Goal: Find specific page/section: Find specific page/section

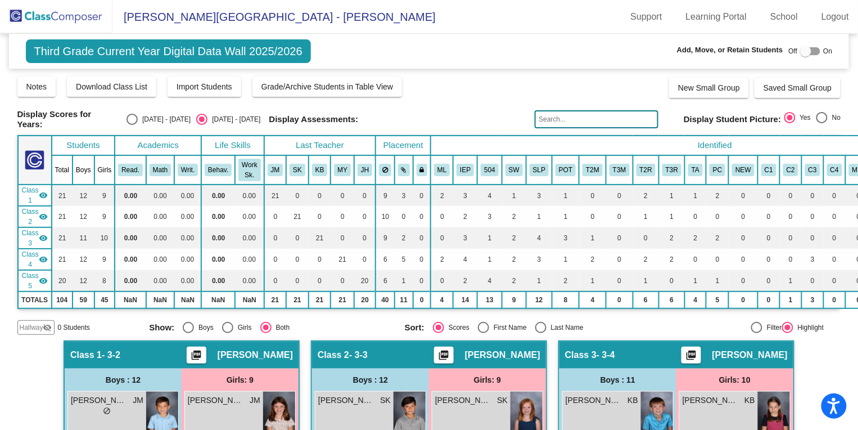
scroll to position [102, 0]
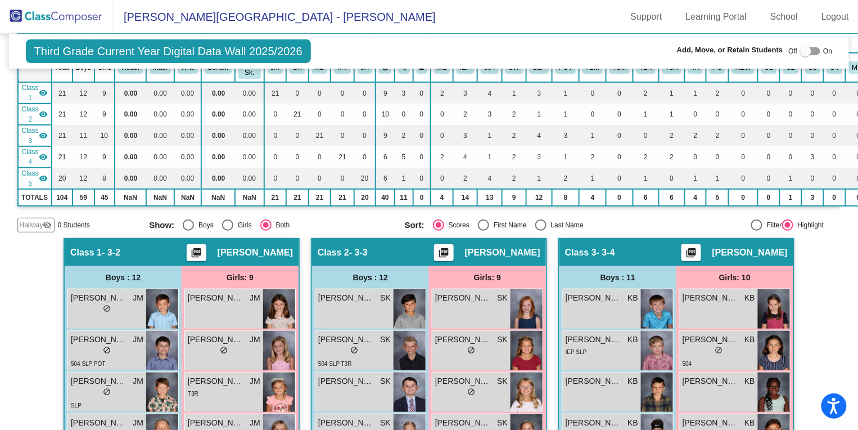
click at [61, 20] on img at bounding box center [56, 16] width 113 height 33
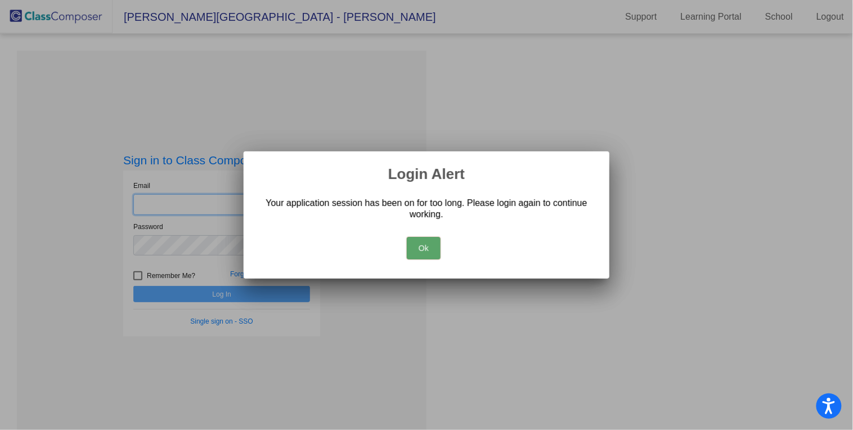
type input "[EMAIL_ADDRESS][DOMAIN_NAME]"
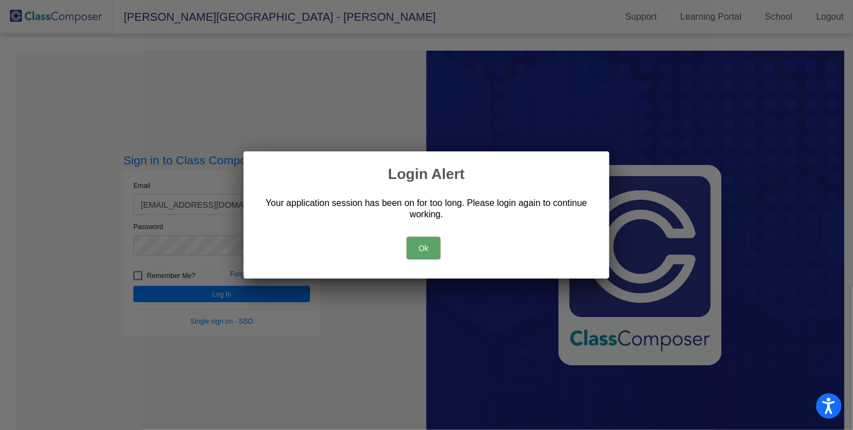
click at [422, 257] on button "Ok" at bounding box center [424, 248] width 34 height 23
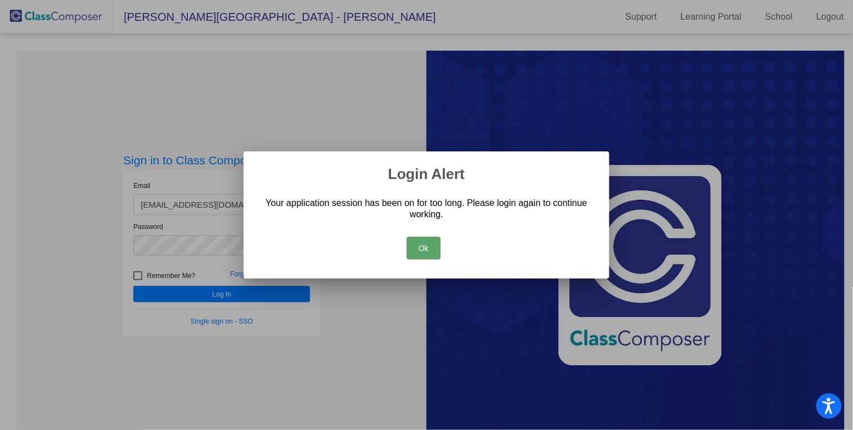
click at [426, 248] on button "Ok" at bounding box center [424, 248] width 34 height 23
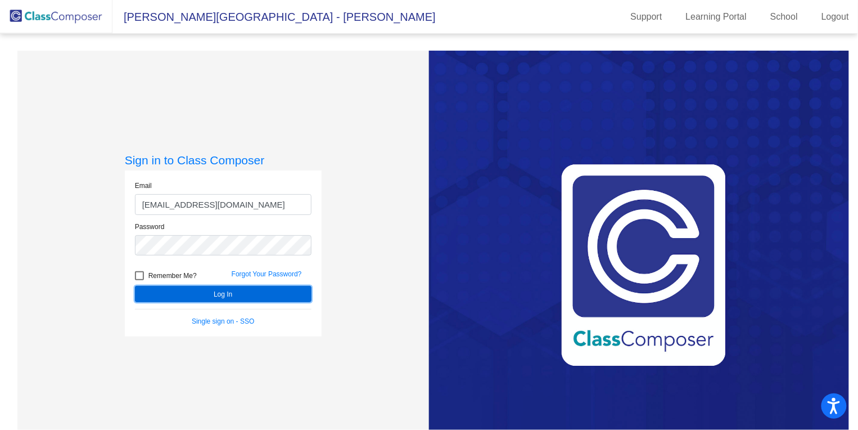
click at [267, 291] on button "Log In" at bounding box center [223, 294] width 177 height 16
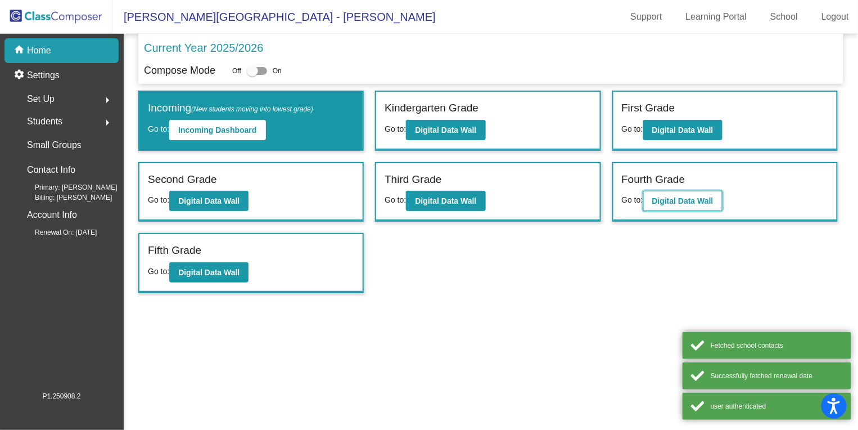
click at [722, 194] on button "Digital Data Wall" at bounding box center [683, 201] width 79 height 20
